Goal: Navigation & Orientation: Find specific page/section

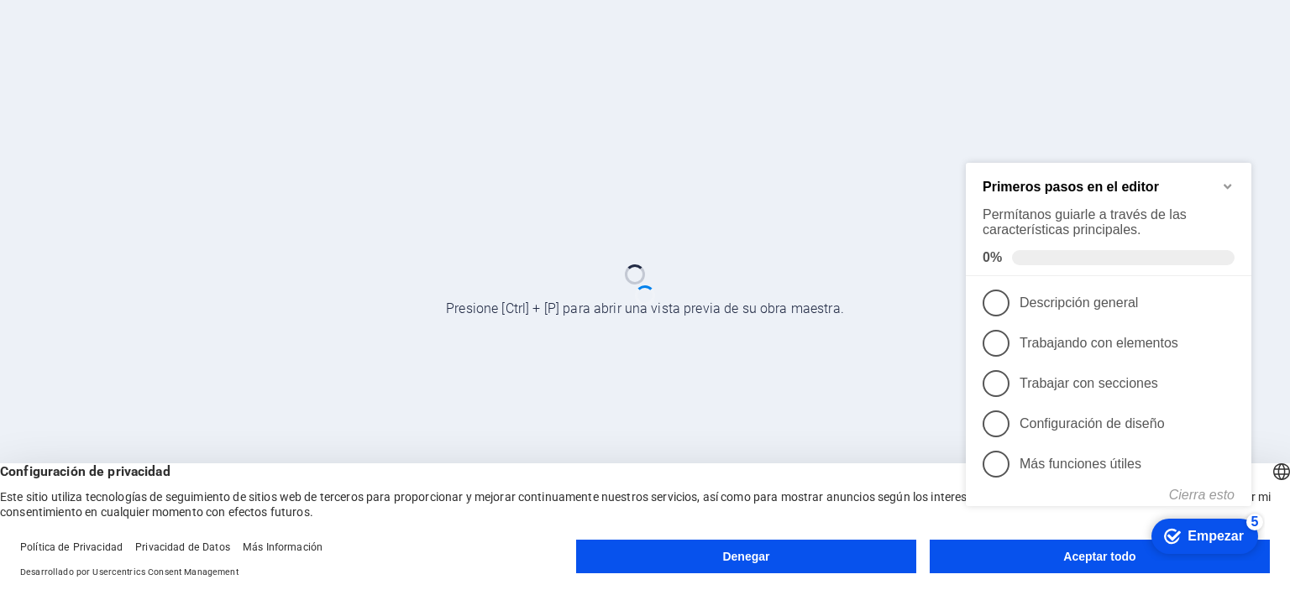
click at [1230, 182] on icon "Minimizar la lista de verificación" at bounding box center [1227, 186] width 13 height 13
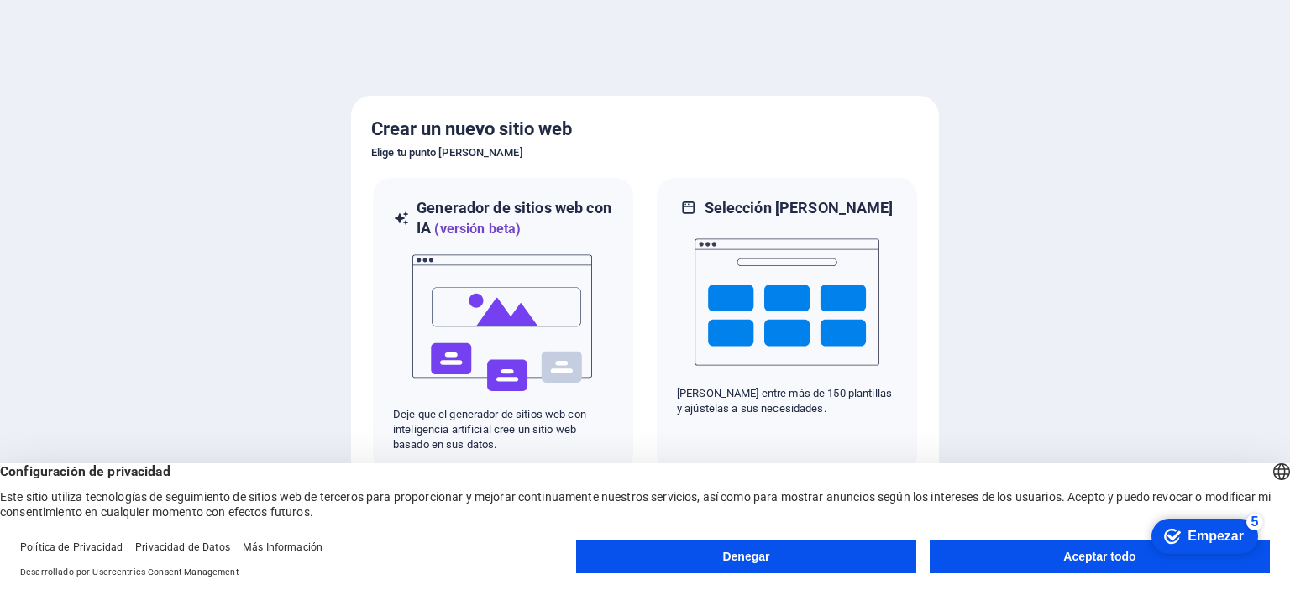
click at [1040, 557] on button "Aceptar todo" at bounding box center [1099, 557] width 340 height 34
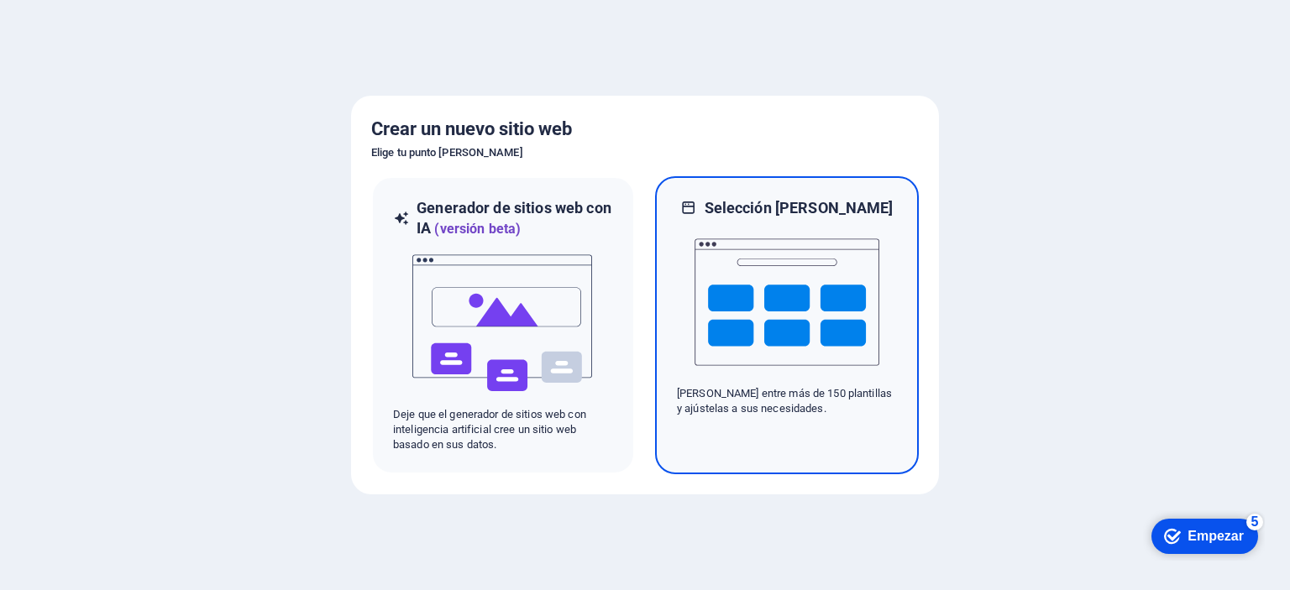
click at [808, 334] on img at bounding box center [786, 302] width 185 height 168
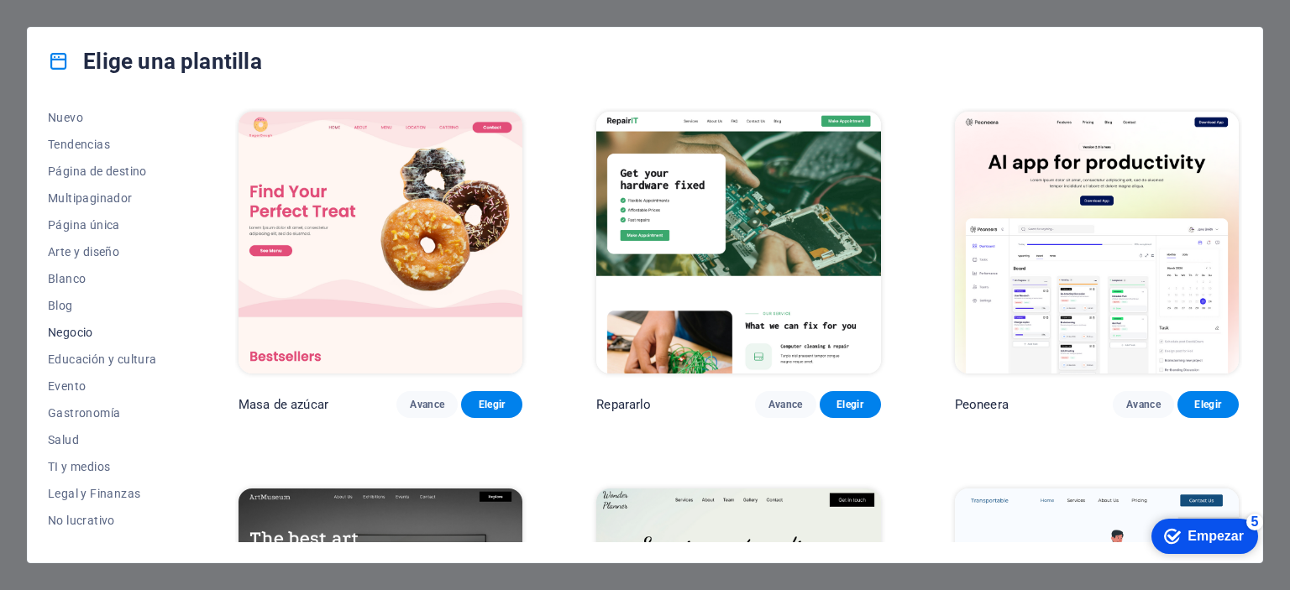
scroll to position [84, 0]
click at [1098, 340] on img at bounding box center [1097, 243] width 284 height 262
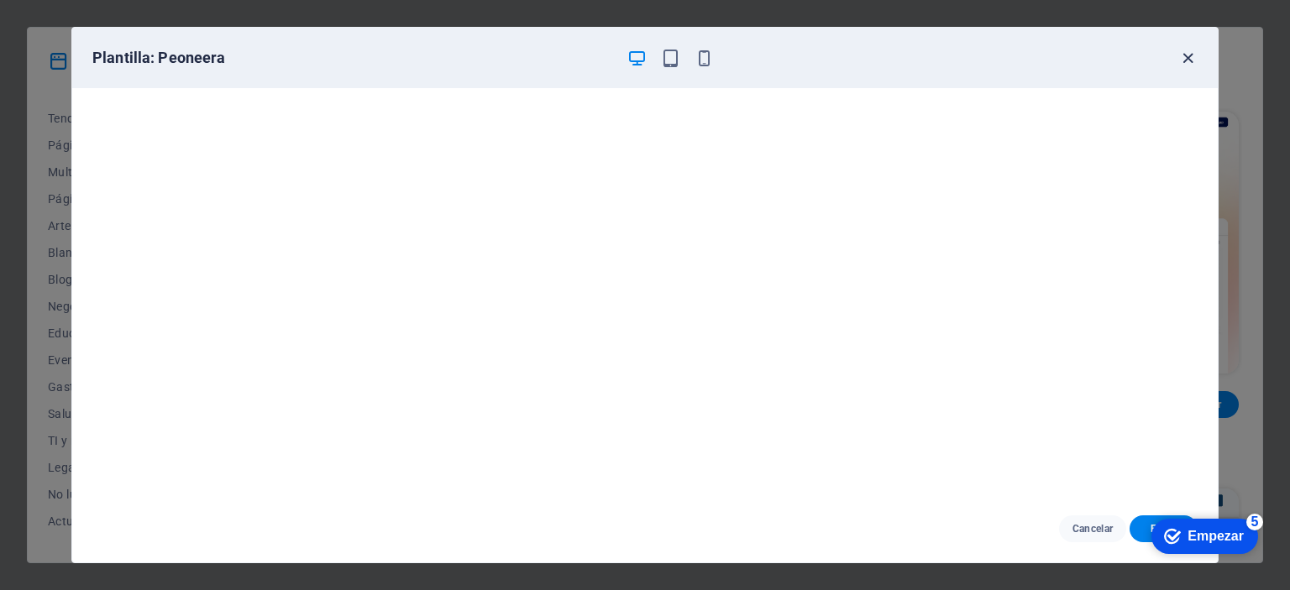
click at [1185, 53] on icon "button" at bounding box center [1187, 58] width 19 height 19
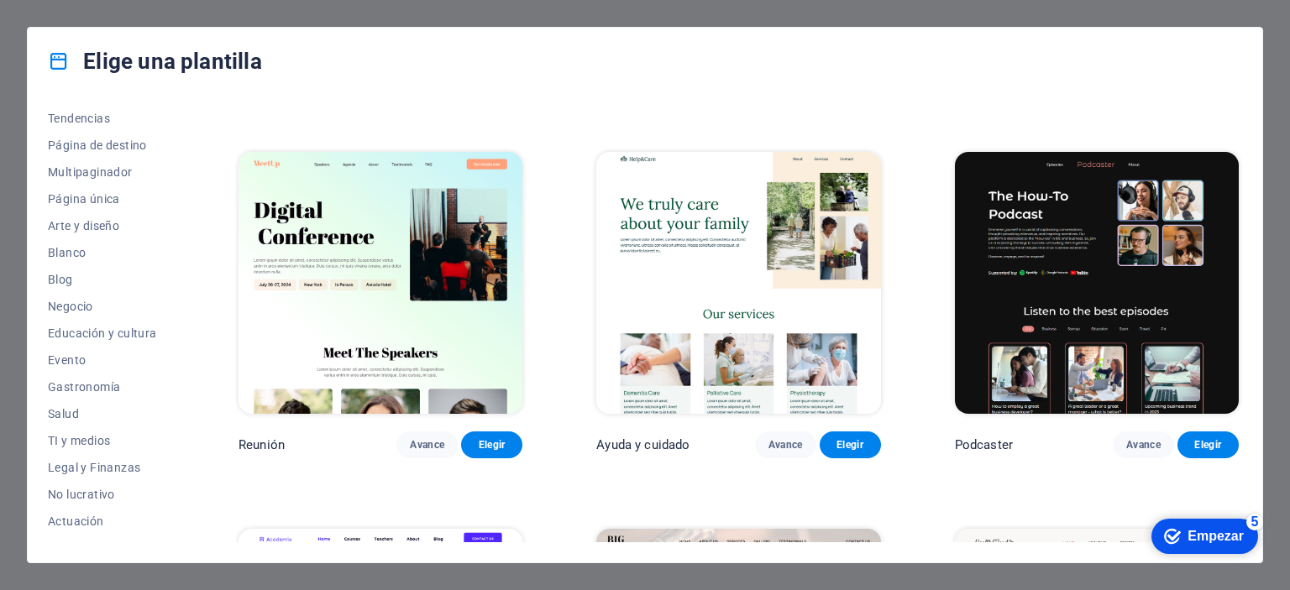
scroll to position [1091, 0]
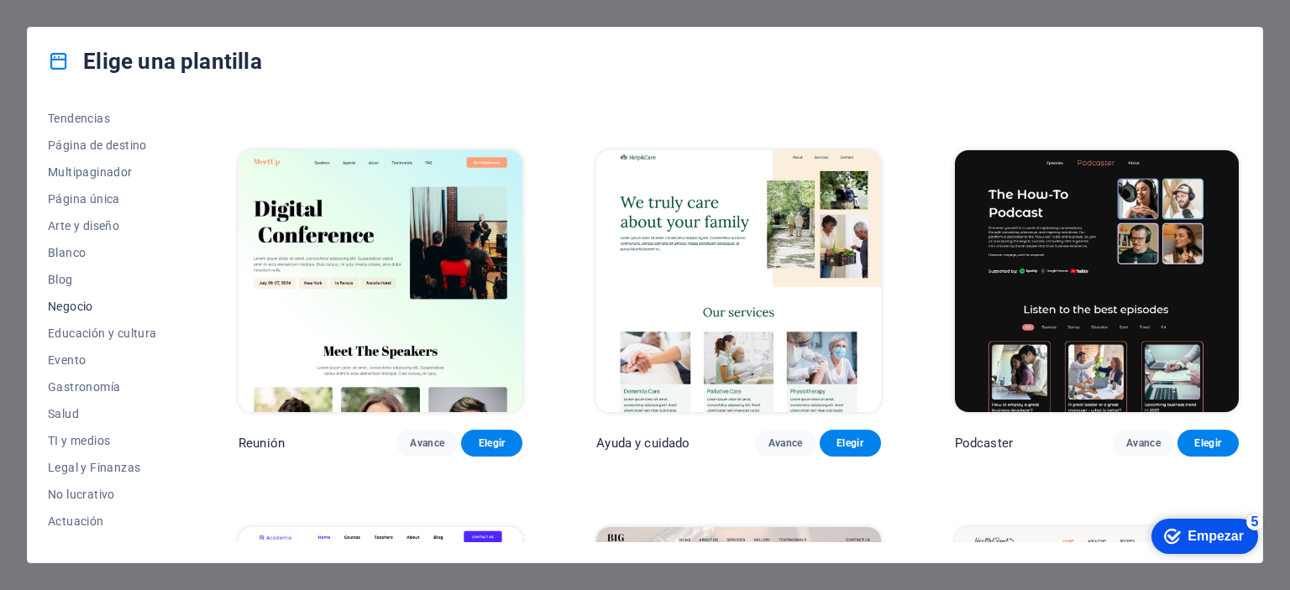
click at [86, 306] on font "Negocio" at bounding box center [70, 306] width 45 height 13
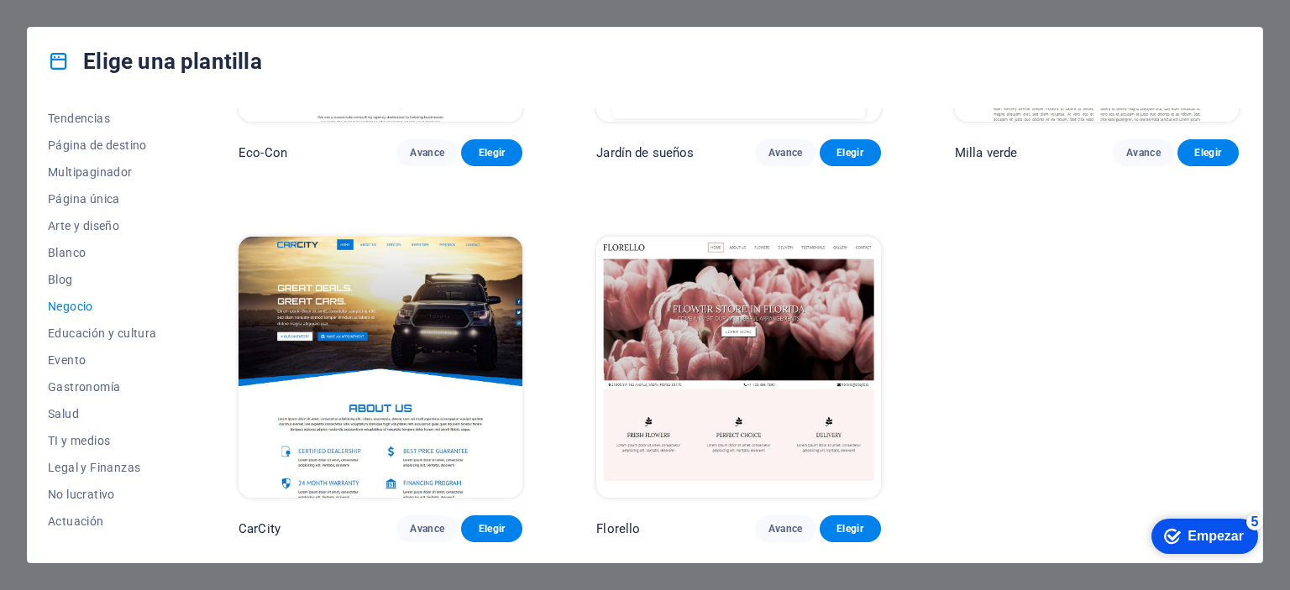
scroll to position [0, 0]
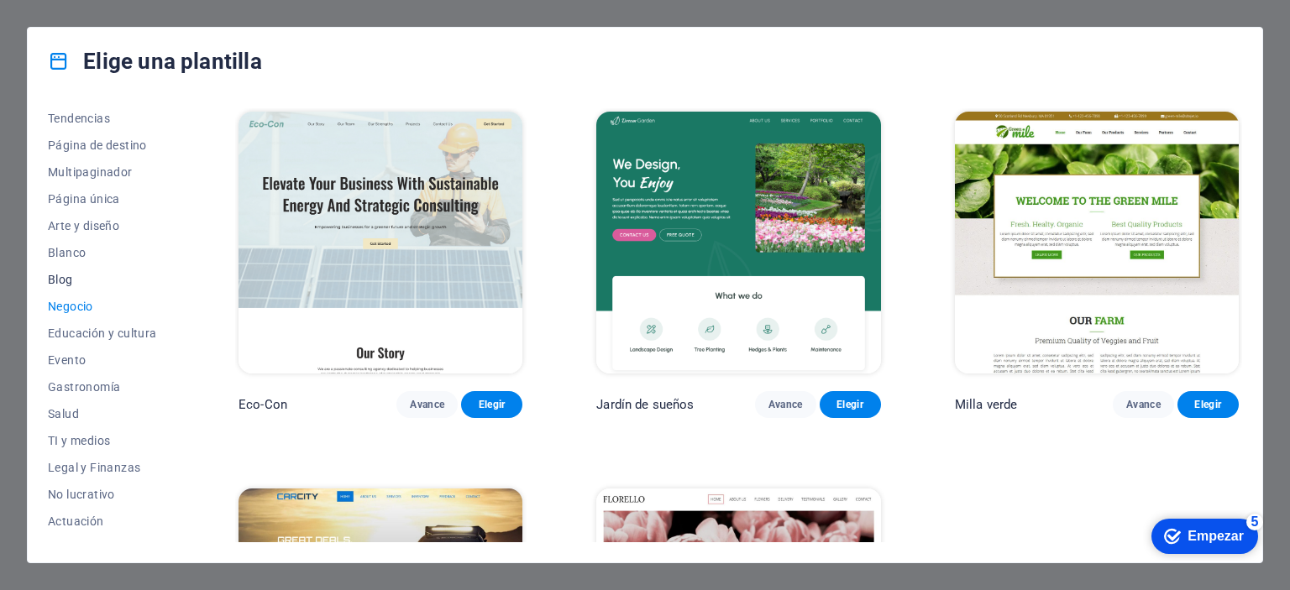
click at [67, 278] on font "Blog" at bounding box center [60, 279] width 25 height 13
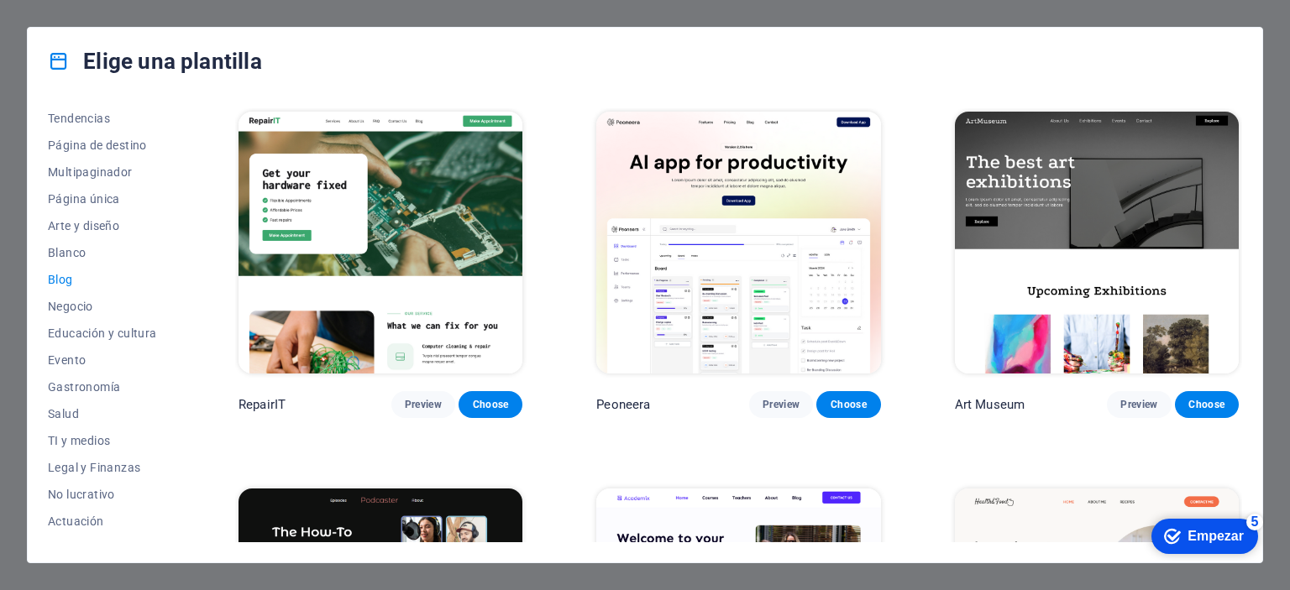
scroll to position [1091, 0]
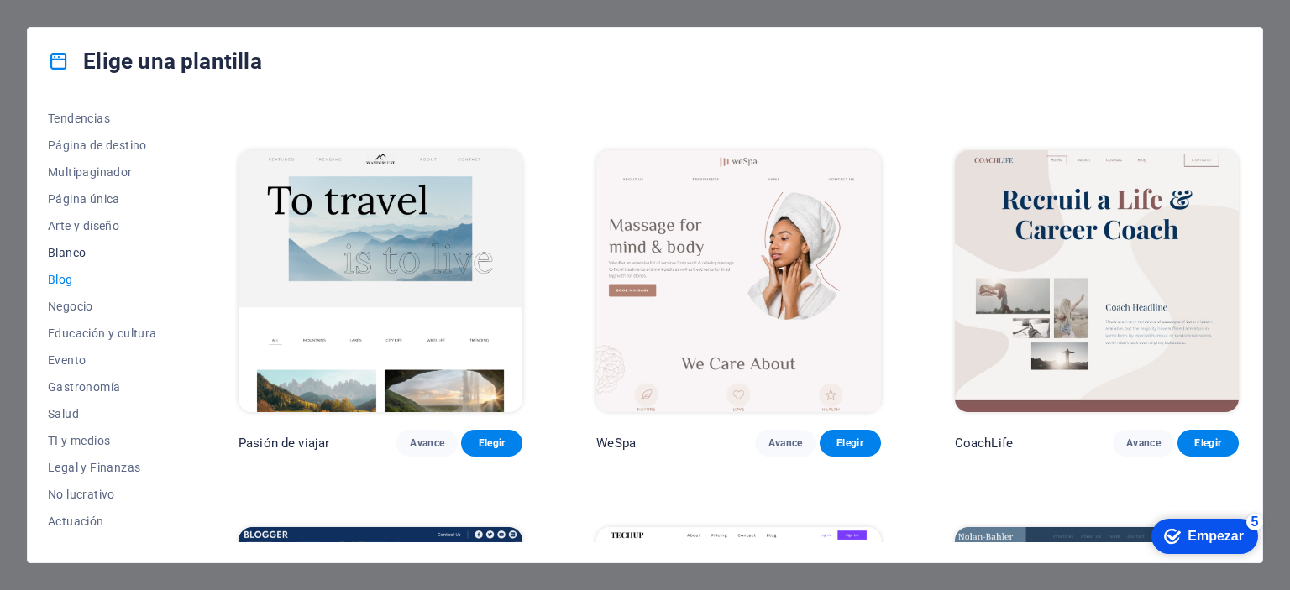
click at [76, 249] on font "Blanco" at bounding box center [67, 252] width 38 height 13
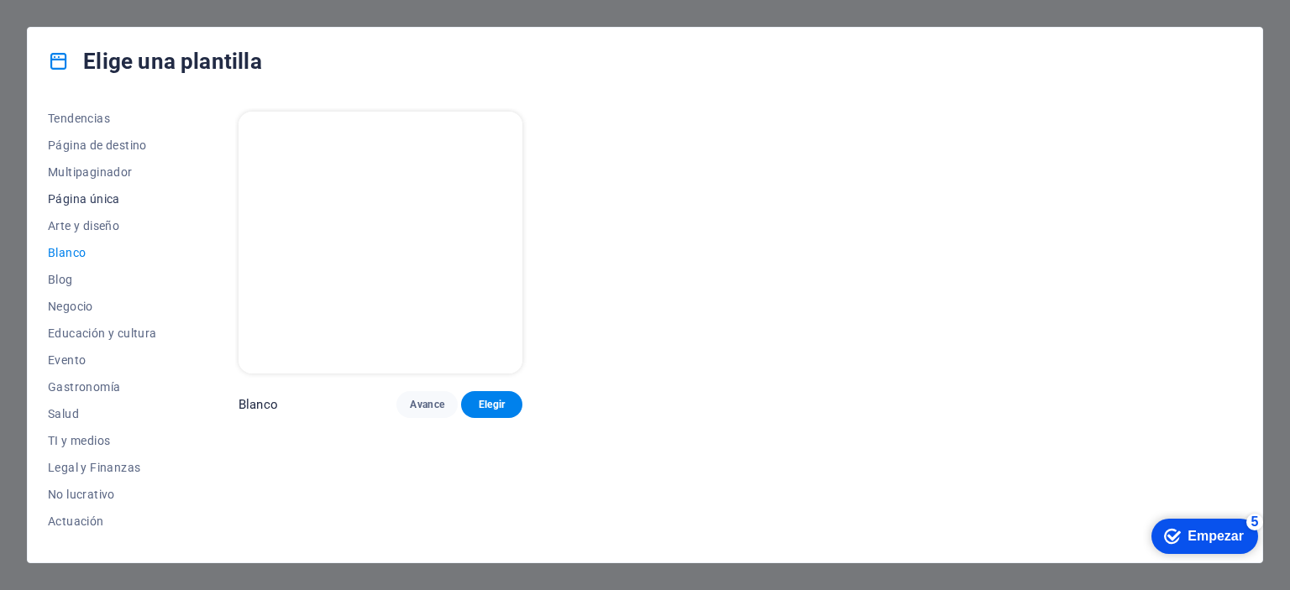
click at [112, 193] on font "Página única" at bounding box center [84, 198] width 72 height 13
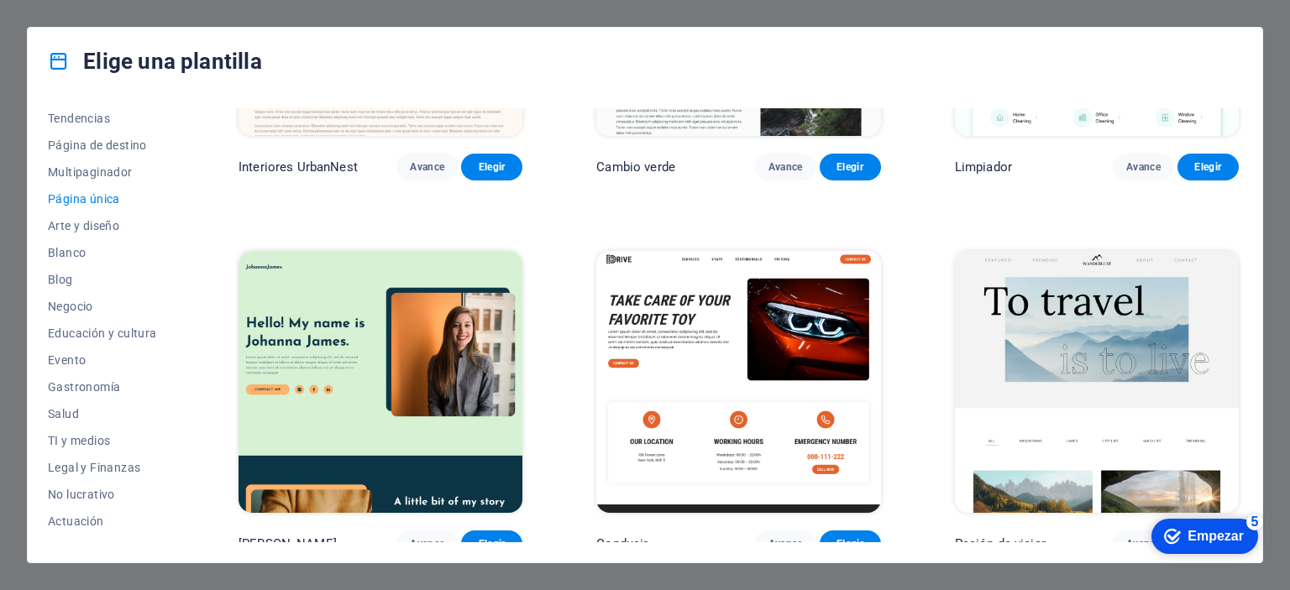
scroll to position [1091, 0]
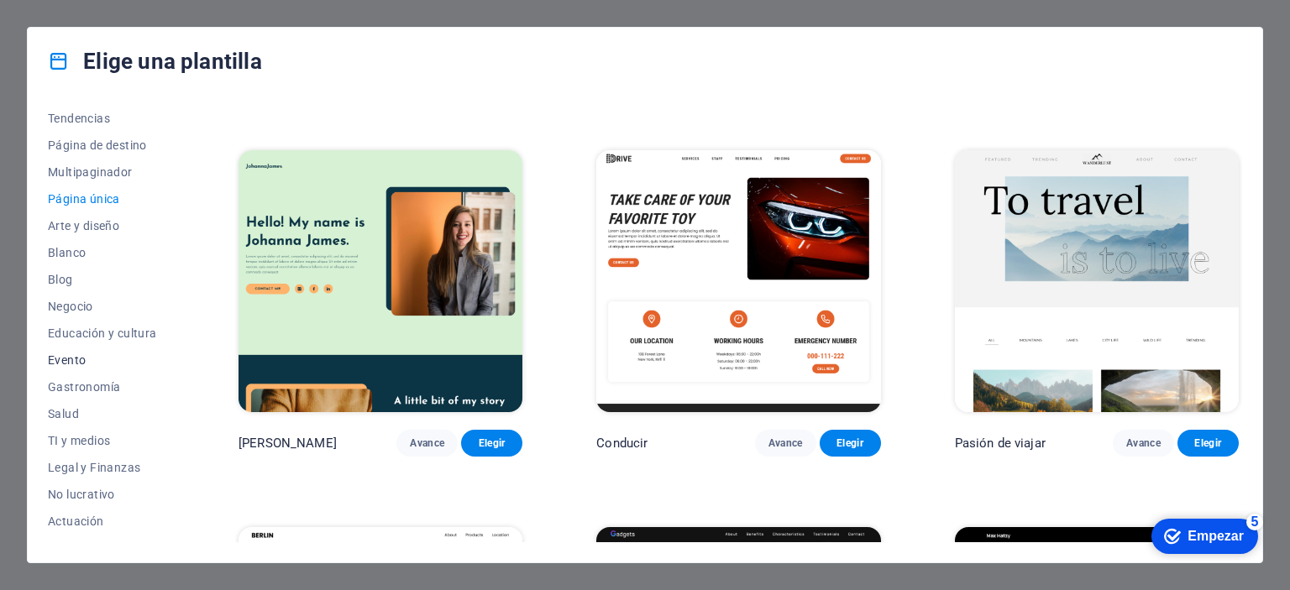
click at [71, 358] on font "Evento" at bounding box center [67, 359] width 38 height 13
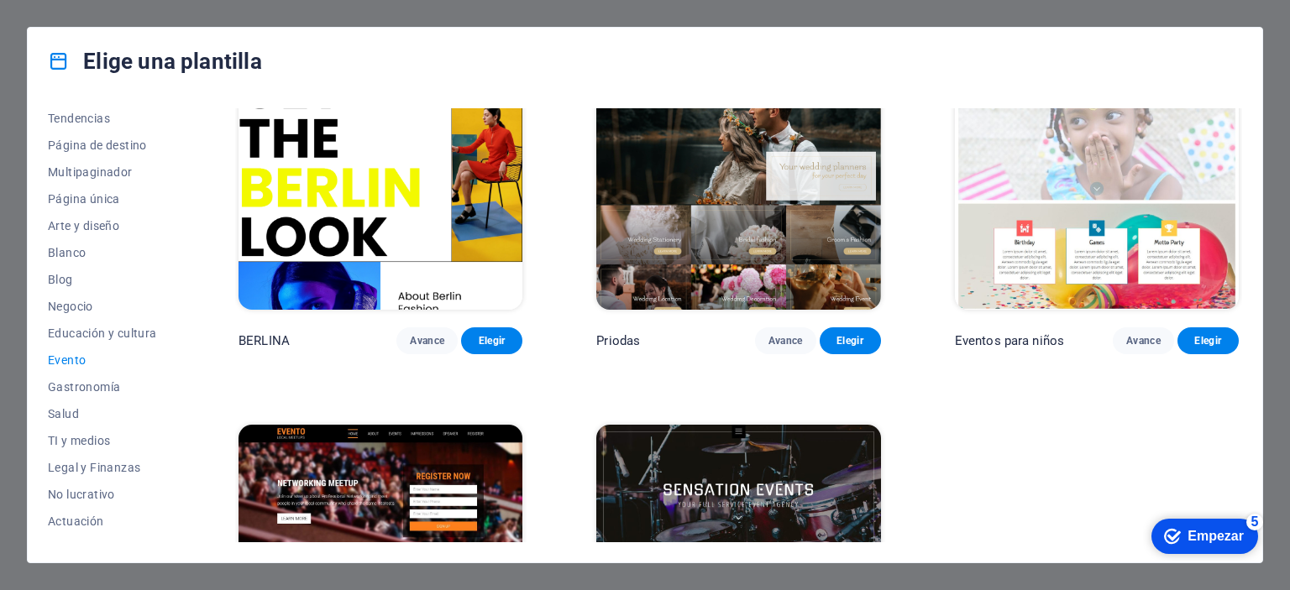
scroll to position [289, 0]
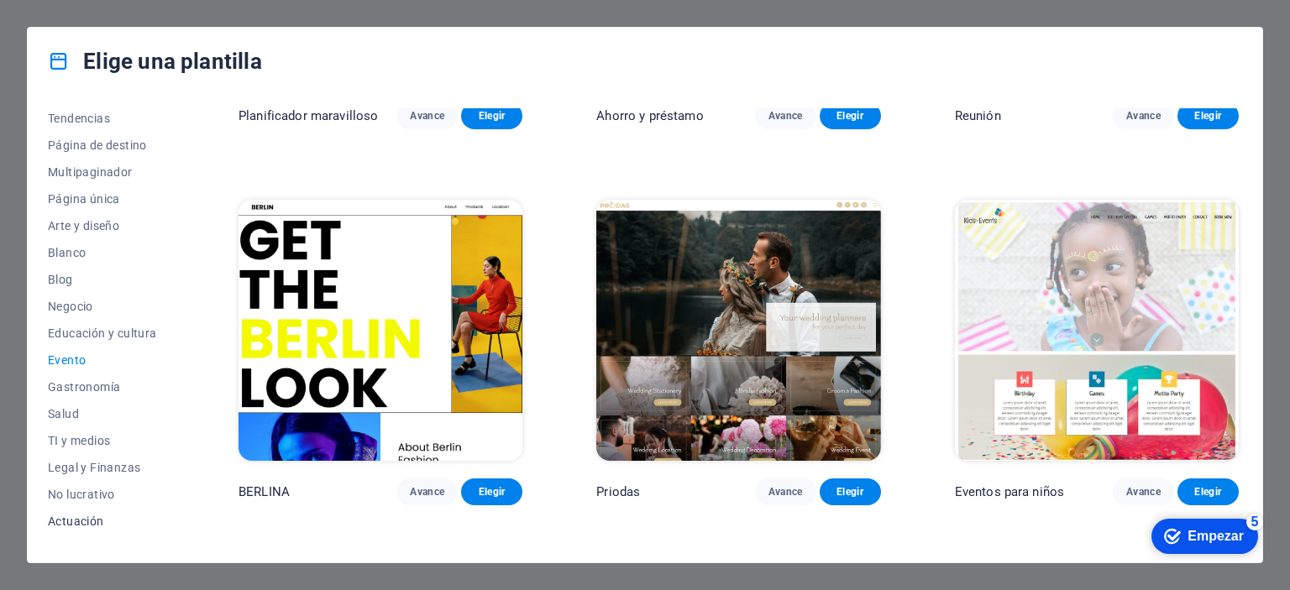
click at [81, 525] on font "Actuación" at bounding box center [76, 521] width 56 height 13
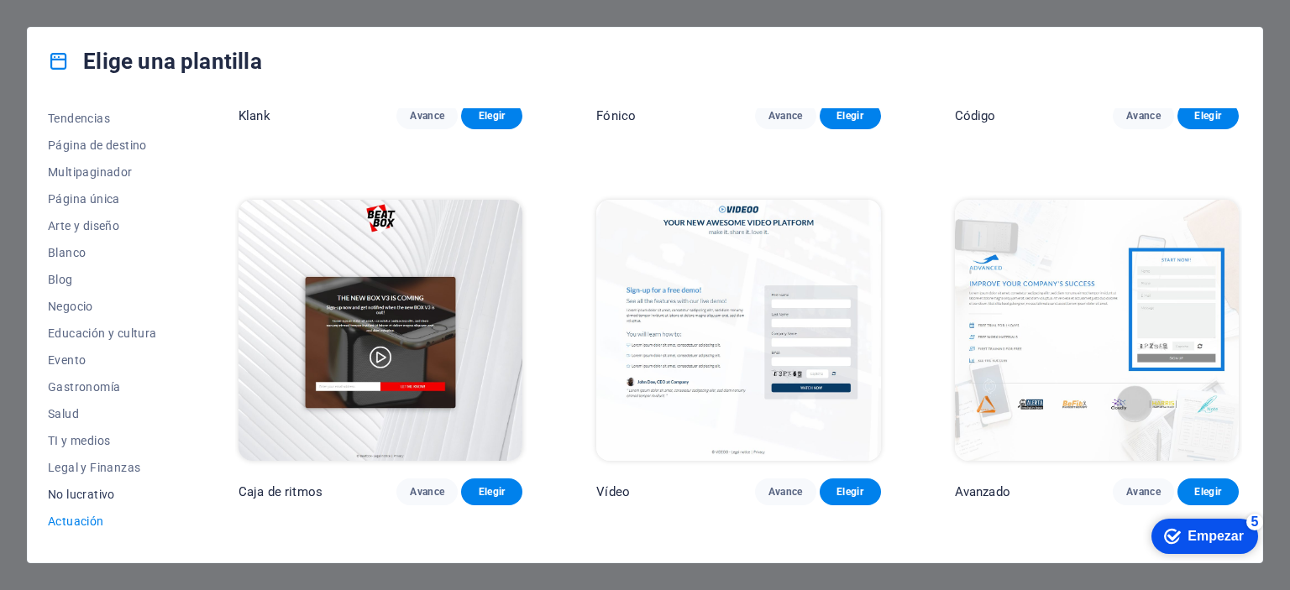
click at [77, 499] on font "No lucrativo" at bounding box center [81, 494] width 67 height 13
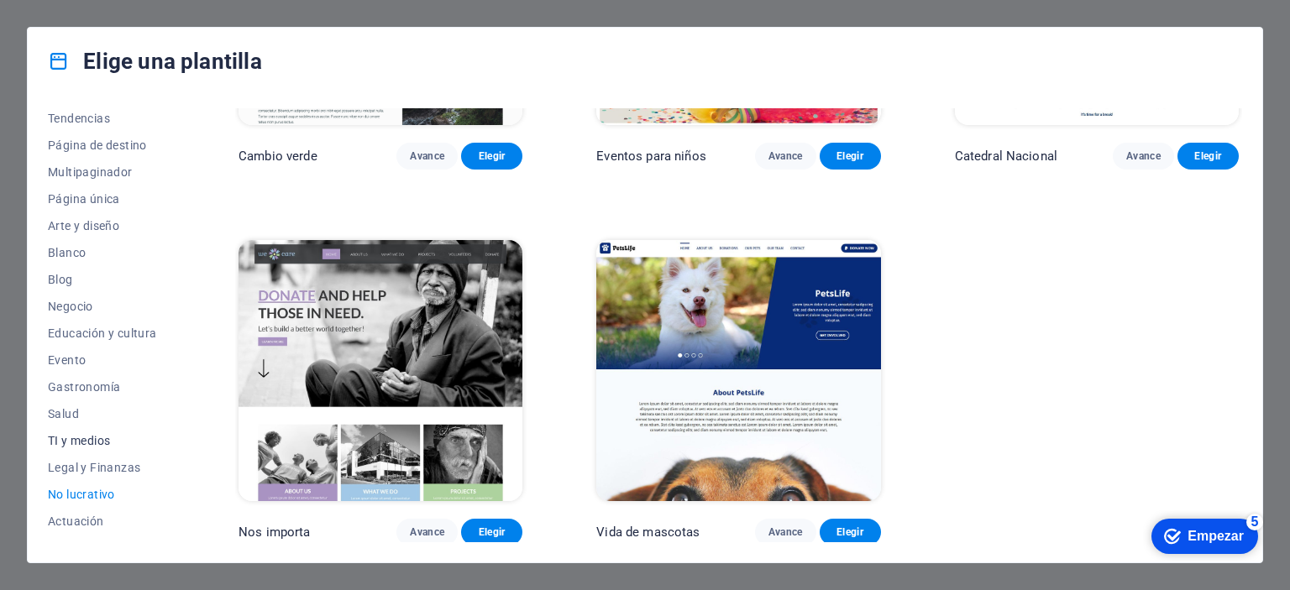
click at [81, 448] on button "TI y medios" at bounding box center [106, 440] width 117 height 27
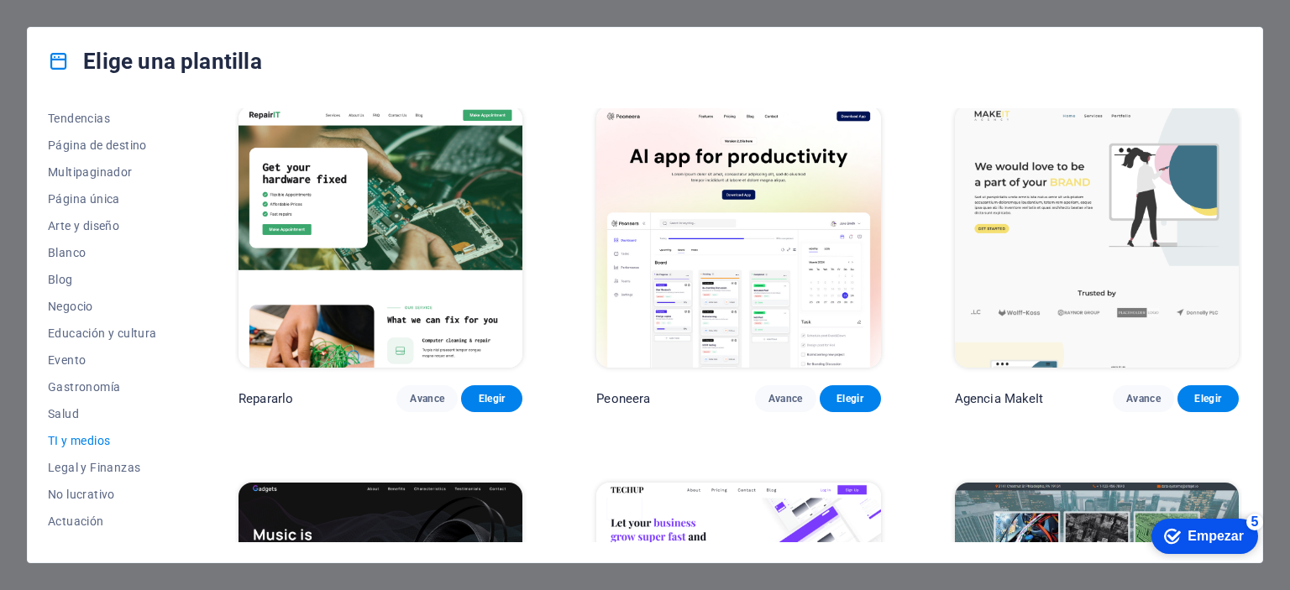
scroll to position [0, 0]
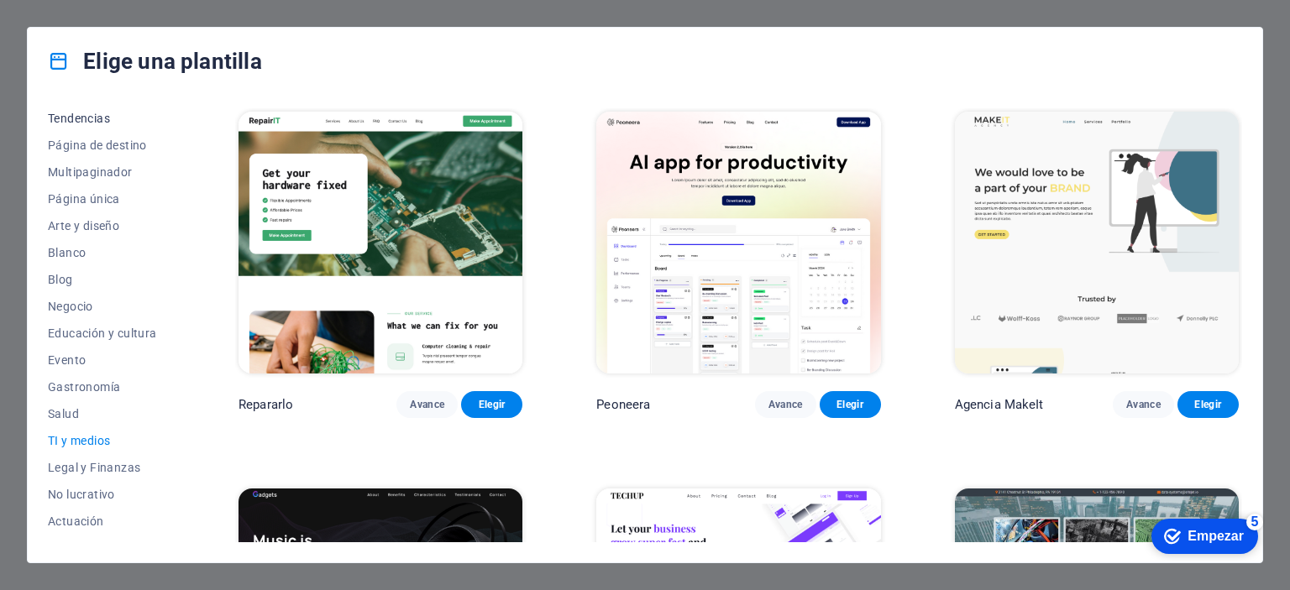
click at [69, 122] on font "Tendencias" at bounding box center [79, 118] width 62 height 13
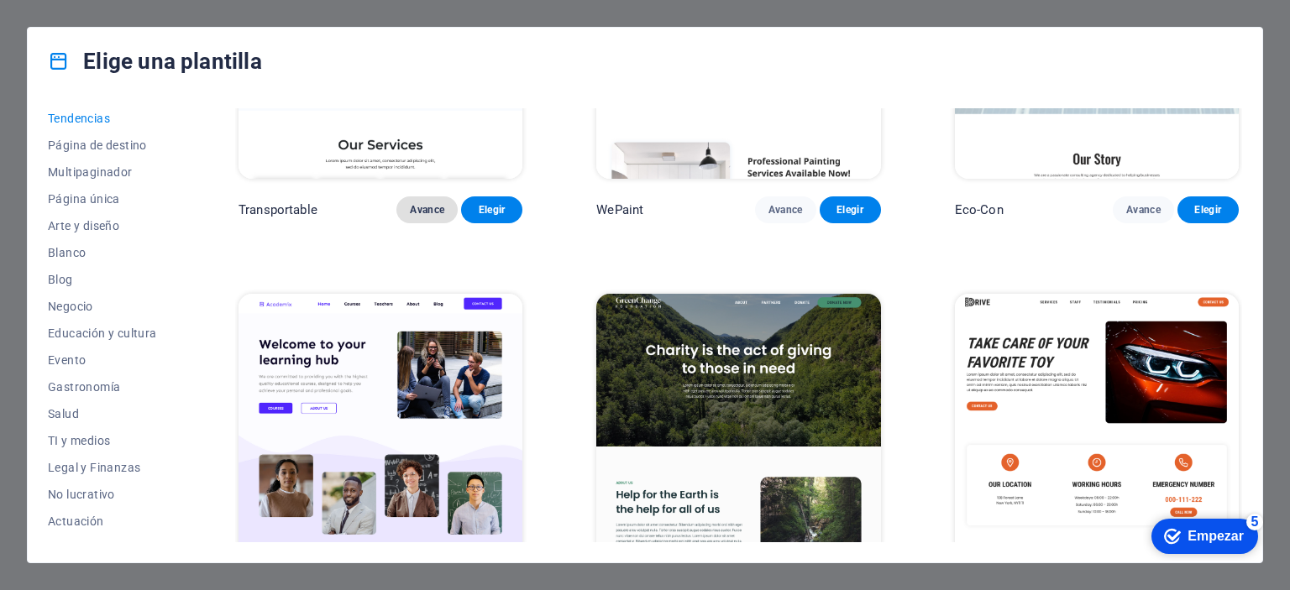
scroll to position [504, 0]
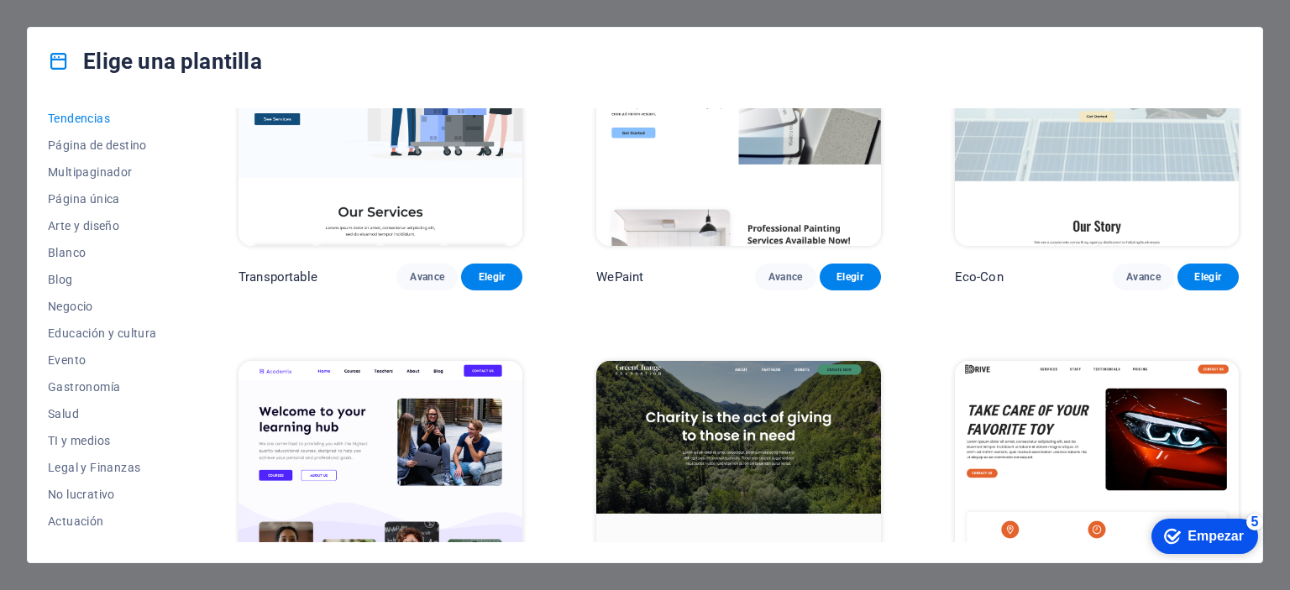
click at [124, 4] on div "Elige una plantilla Todas las plantillas Mis plantillas Nuevo Tendencias Página…" at bounding box center [645, 295] width 1290 height 590
click at [55, 61] on icon at bounding box center [59, 61] width 22 height 22
click at [58, 64] on icon at bounding box center [59, 61] width 22 height 22
click at [13, 5] on div "Elige una plantilla Todas las plantillas Mis plantillas Nuevo Tendencias Página…" at bounding box center [645, 295] width 1290 height 590
